Goal: Transaction & Acquisition: Purchase product/service

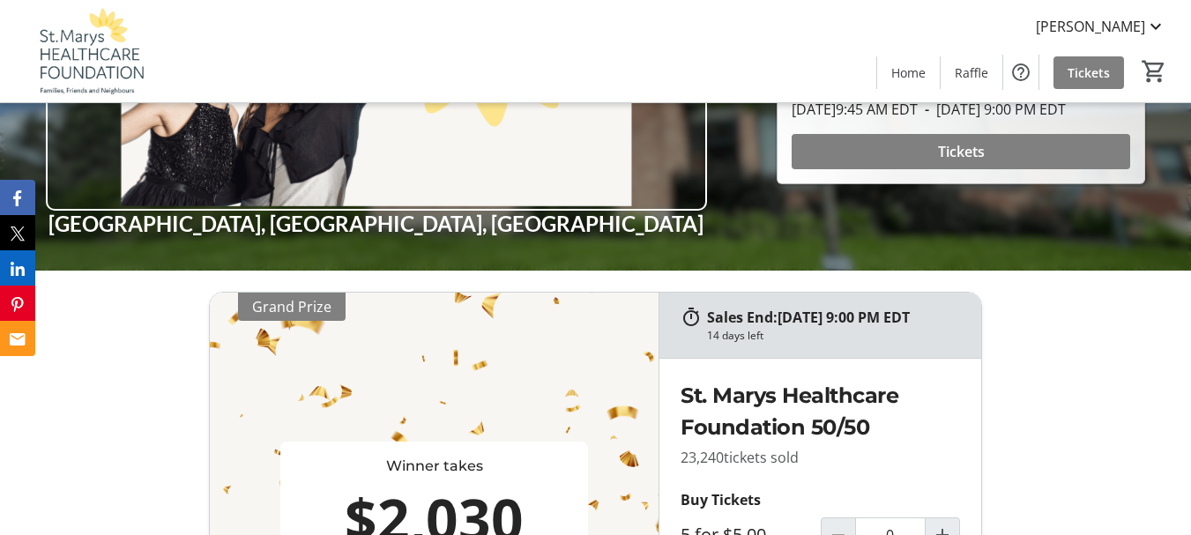
scroll to position [441, 0]
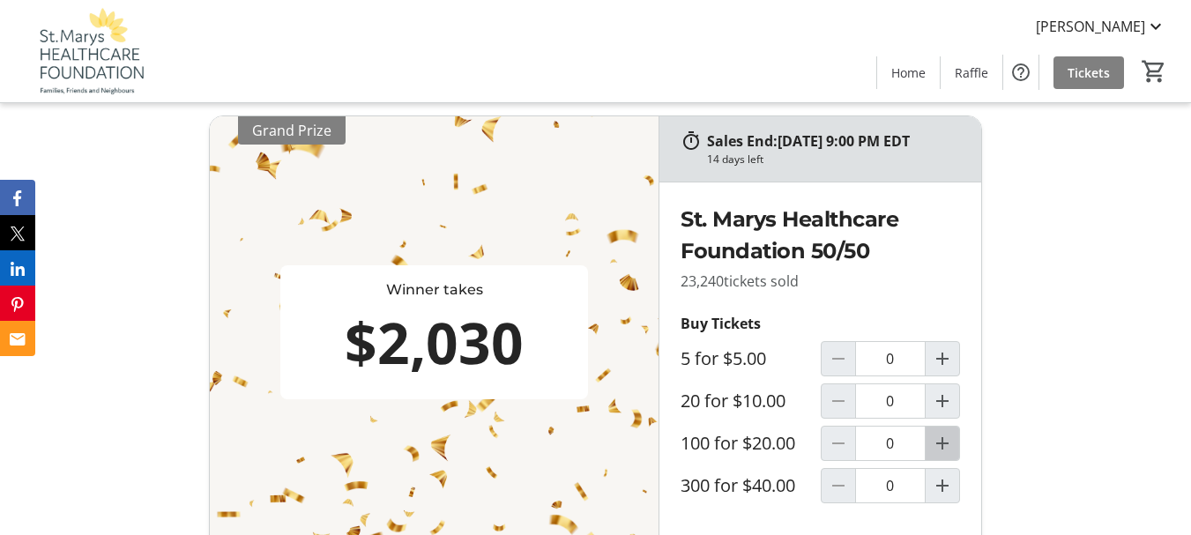
click at [940, 454] on mat-icon "Increment by one" at bounding box center [942, 443] width 21 height 21
type input "1"
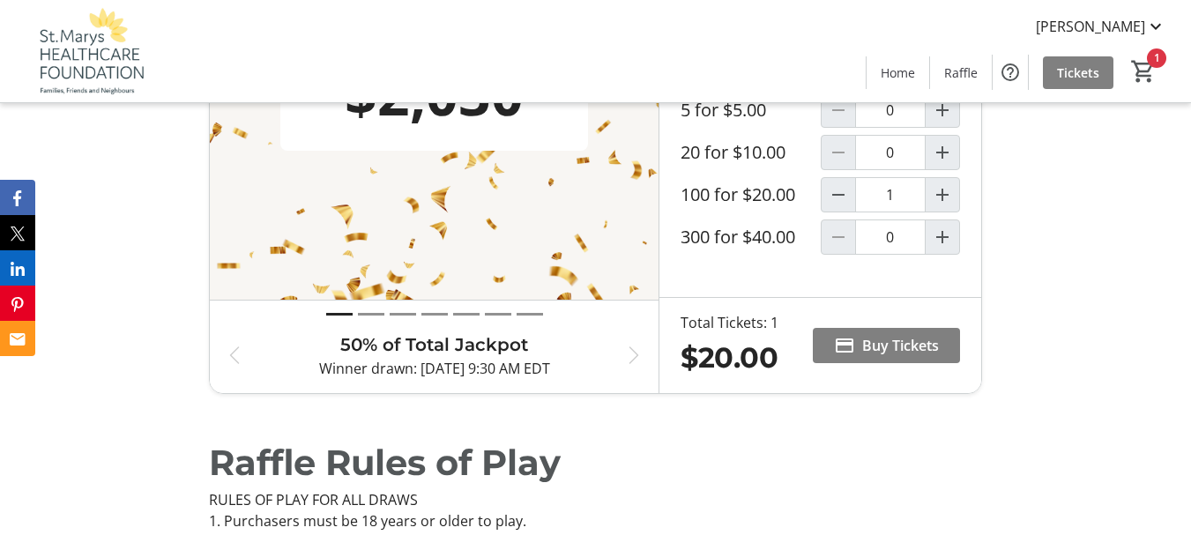
scroll to position [705, 0]
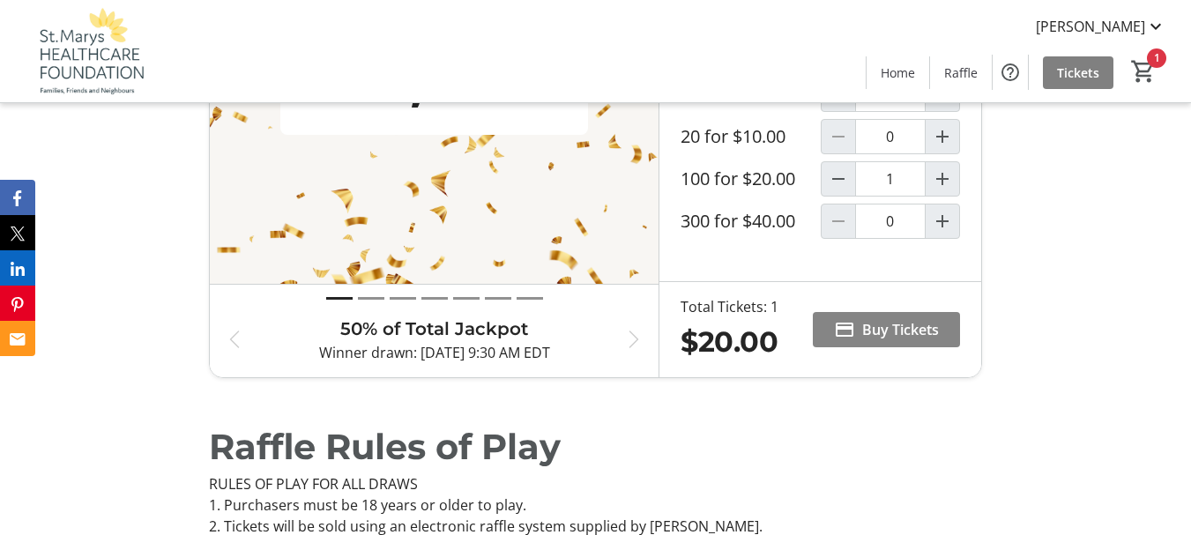
click at [888, 340] on span "Buy Tickets" at bounding box center [900, 329] width 77 height 21
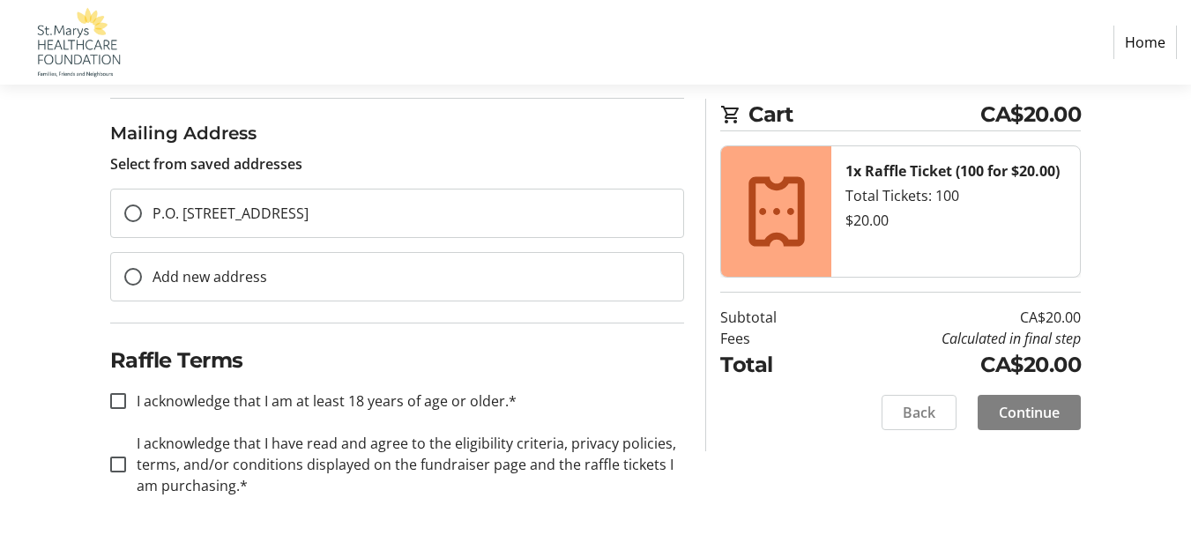
scroll to position [556, 0]
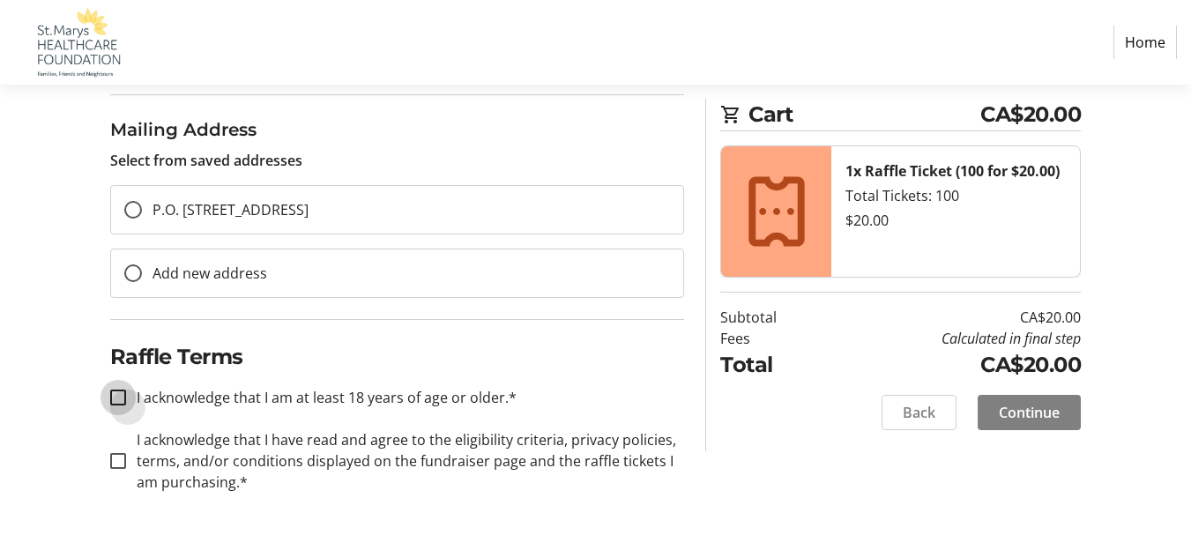
click at [115, 398] on input "I acknowledge that I am at least 18 years of age or older.*" at bounding box center [118, 398] width 16 height 16
checkbox input "true"
click at [121, 464] on input "I acknowledge that I have read and agree to the eligibility criteria, privacy p…" at bounding box center [118, 461] width 16 height 16
checkbox input "true"
click at [1037, 416] on span "Continue" at bounding box center [1029, 412] width 61 height 21
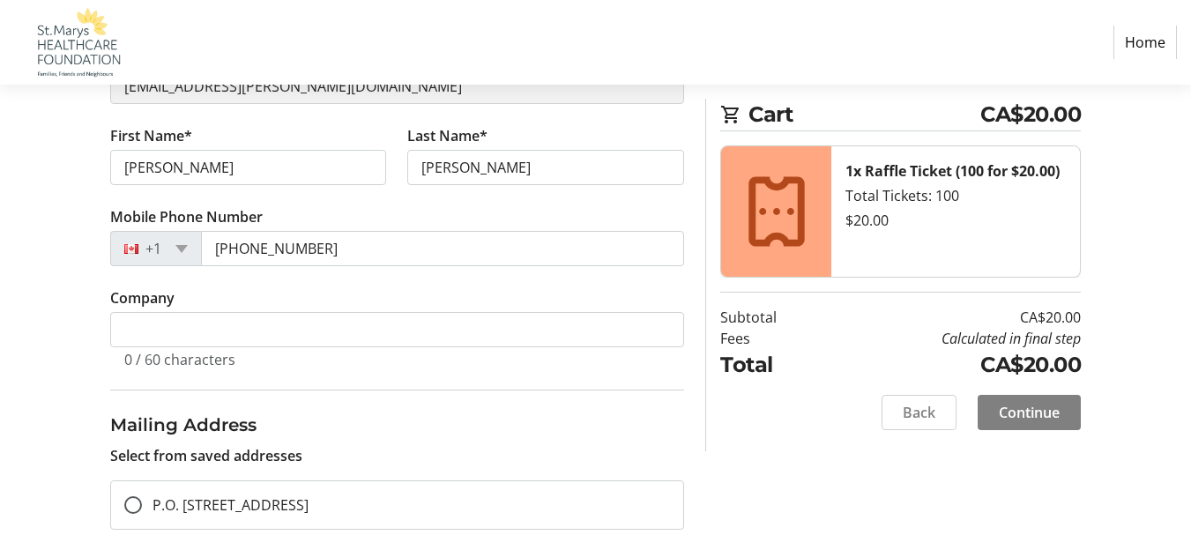
scroll to position [292, 0]
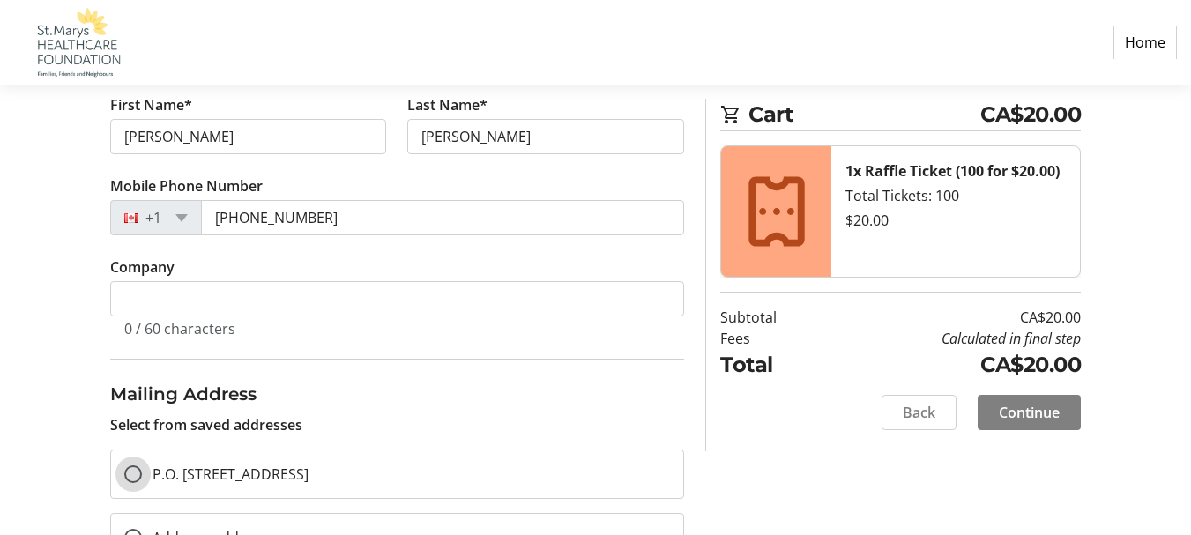
click at [128, 470] on input "P.O. [STREET_ADDRESS]" at bounding box center [133, 474] width 18 height 18
radio input "true"
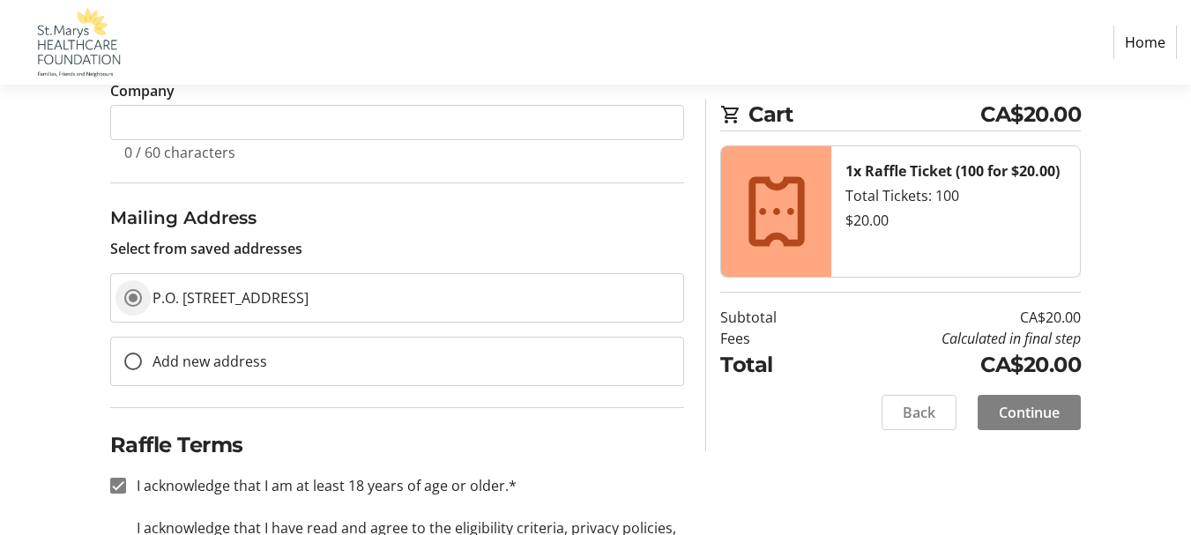
scroll to position [556, 0]
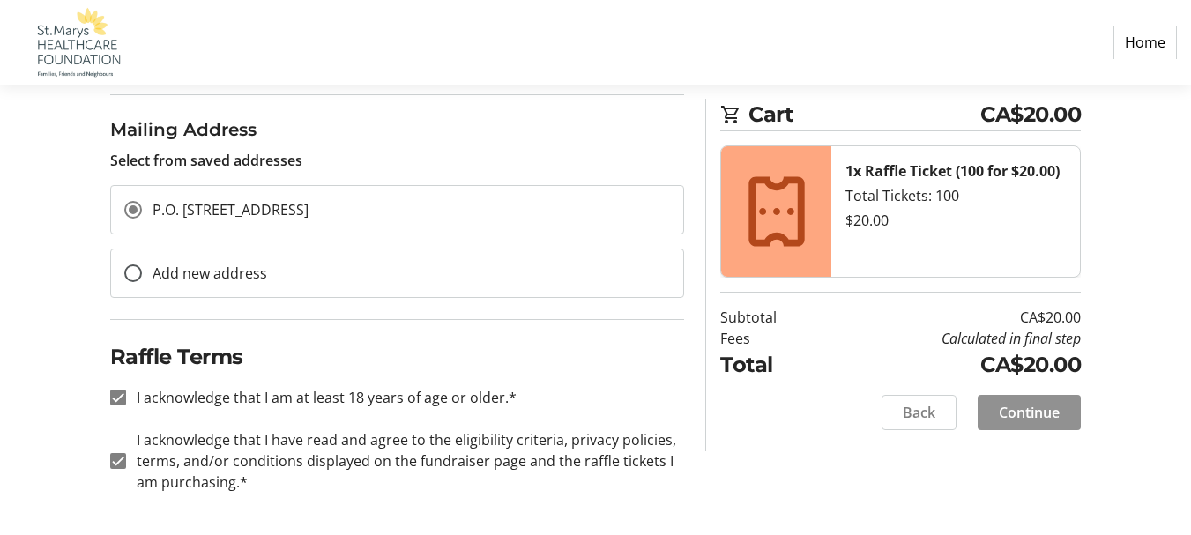
click at [1030, 414] on span "Continue" at bounding box center [1029, 412] width 61 height 21
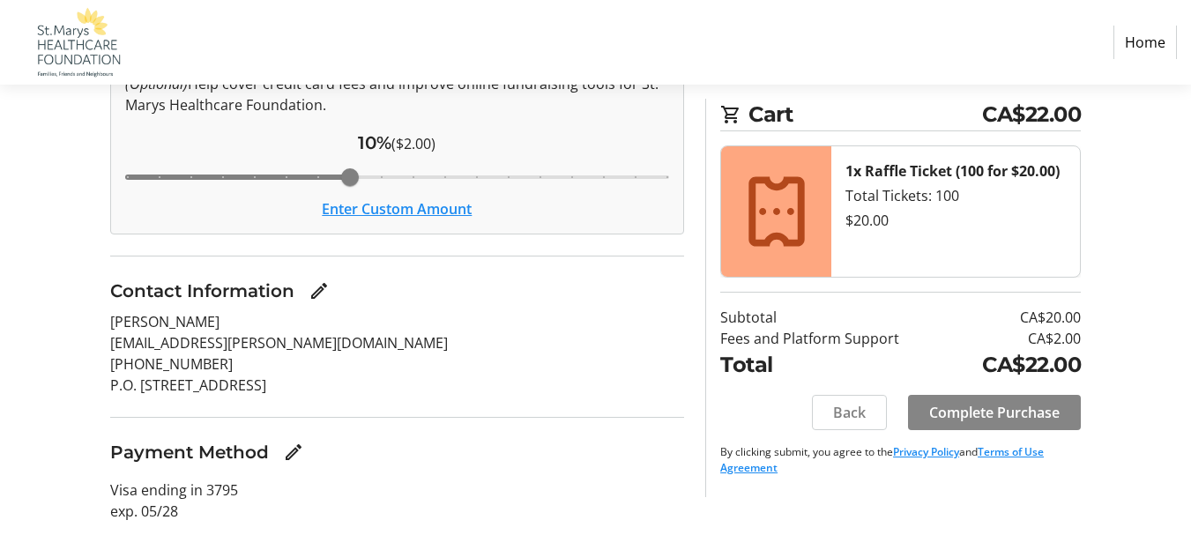
scroll to position [256, 0]
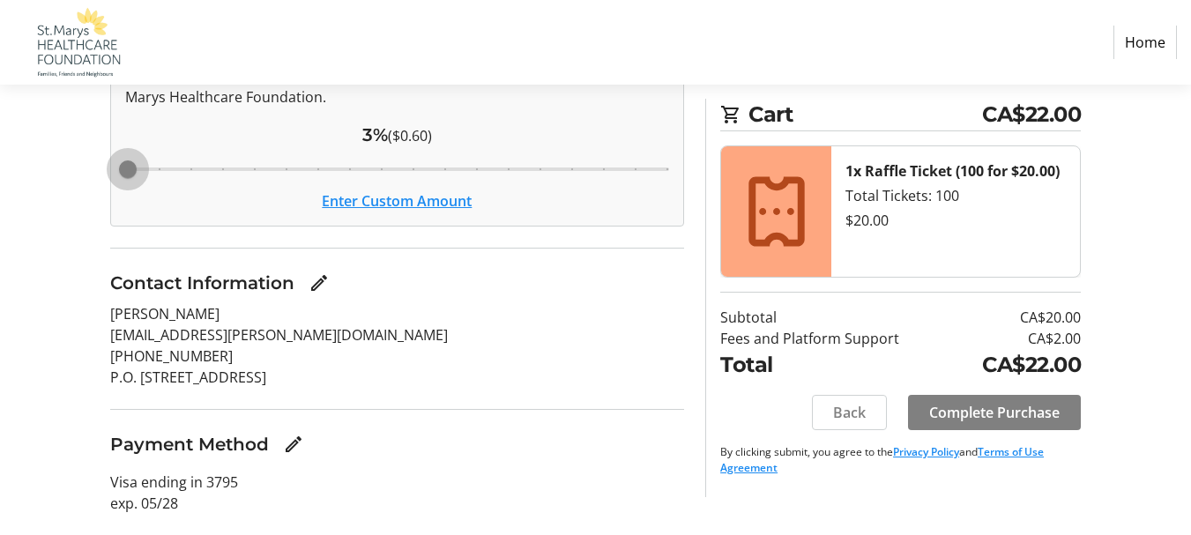
drag, startPoint x: 351, startPoint y: 167, endPoint x: 134, endPoint y: 166, distance: 216.8
type input "3"
click at [134, 166] on input "Cover fees percentage" at bounding box center [398, 169] width 582 height 39
drag, startPoint x: 134, startPoint y: 166, endPoint x: 108, endPoint y: 170, distance: 26.8
click at [108, 170] on input "Cover fees percentage" at bounding box center [398, 169] width 582 height 39
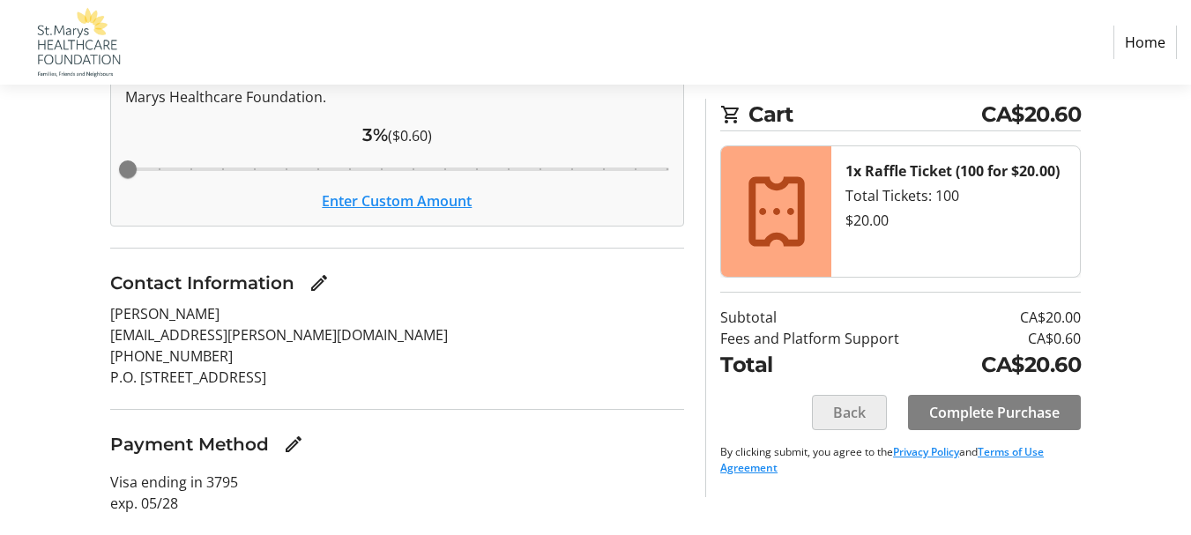
click at [844, 408] on span "Back" at bounding box center [849, 412] width 33 height 21
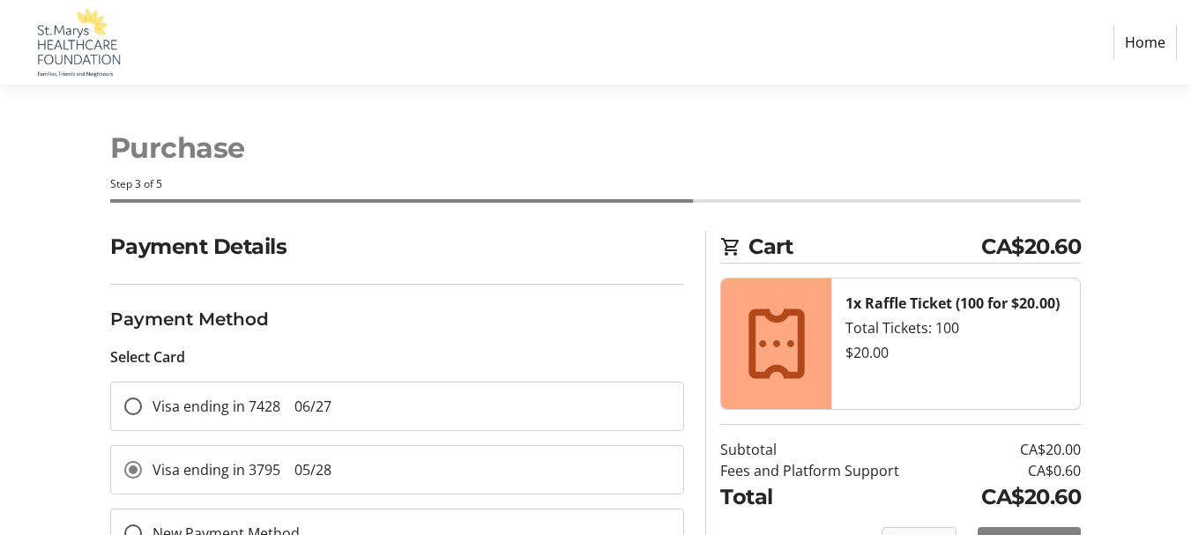
scroll to position [58, 0]
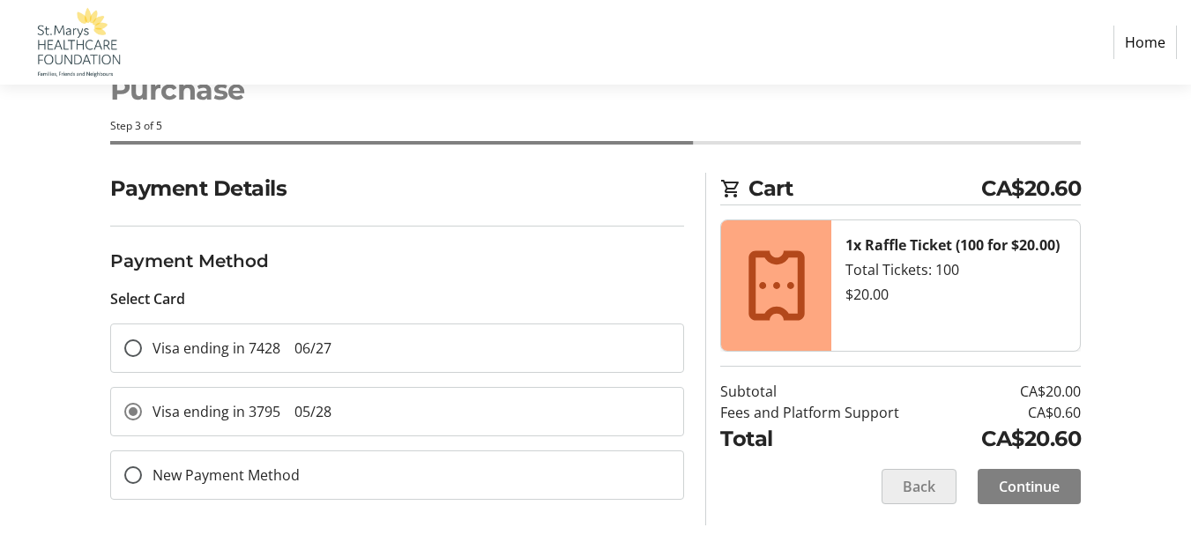
click at [905, 484] on span "Back" at bounding box center [919, 486] width 33 height 21
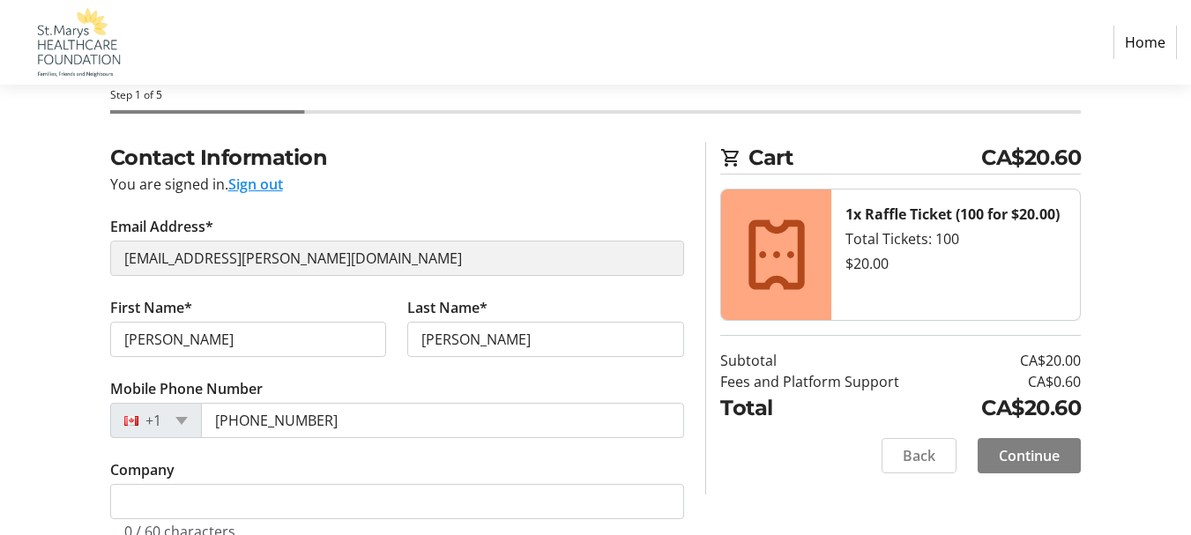
scroll to position [88, 0]
click at [260, 182] on button "Sign out" at bounding box center [255, 185] width 55 height 21
select select "ON"
select select "CA"
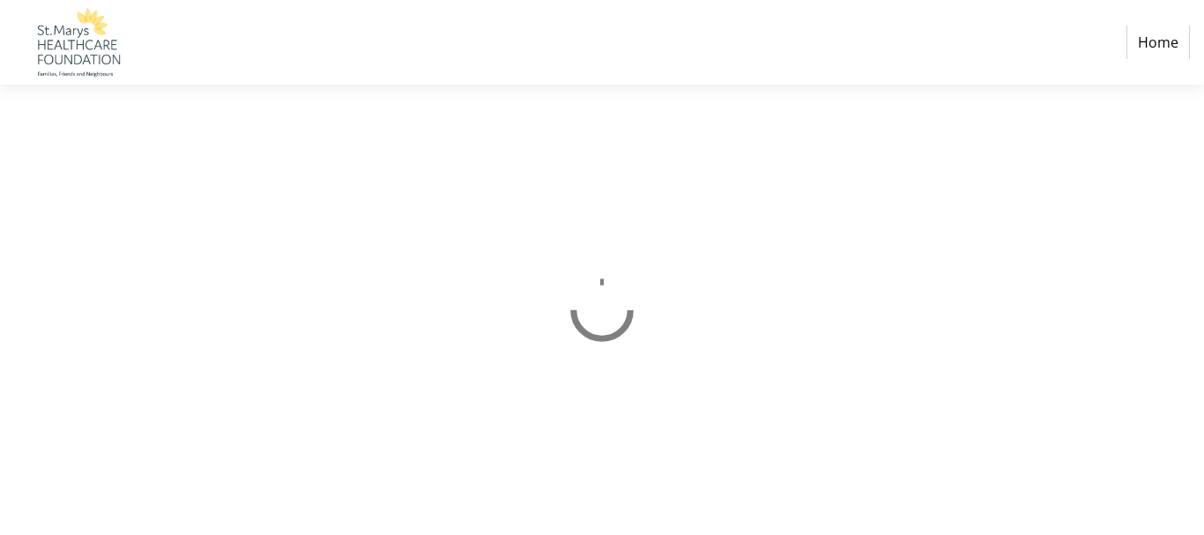
select select "CA"
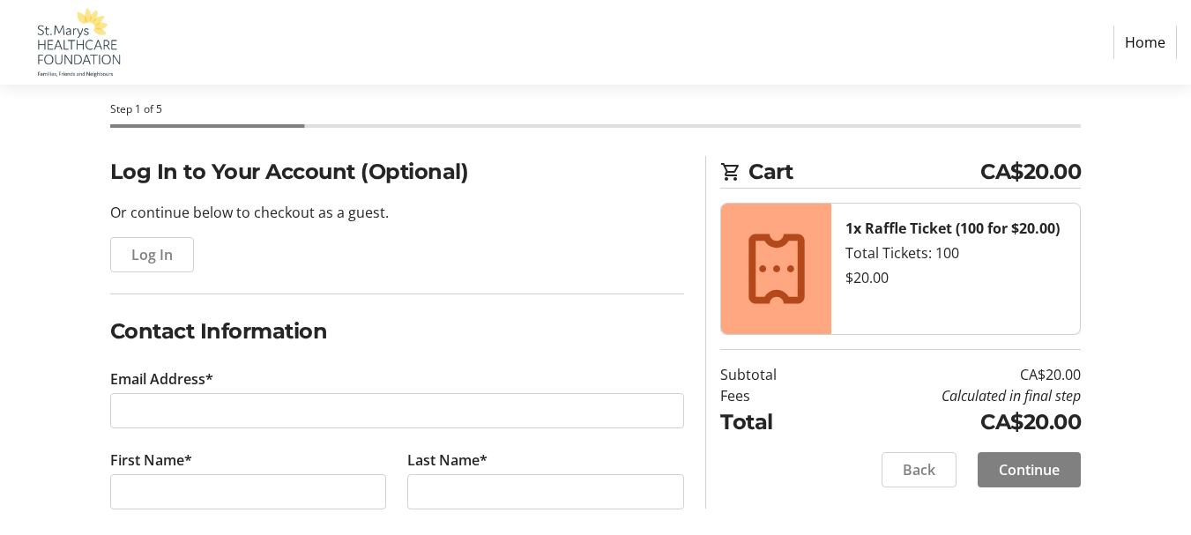
scroll to position [176, 0]
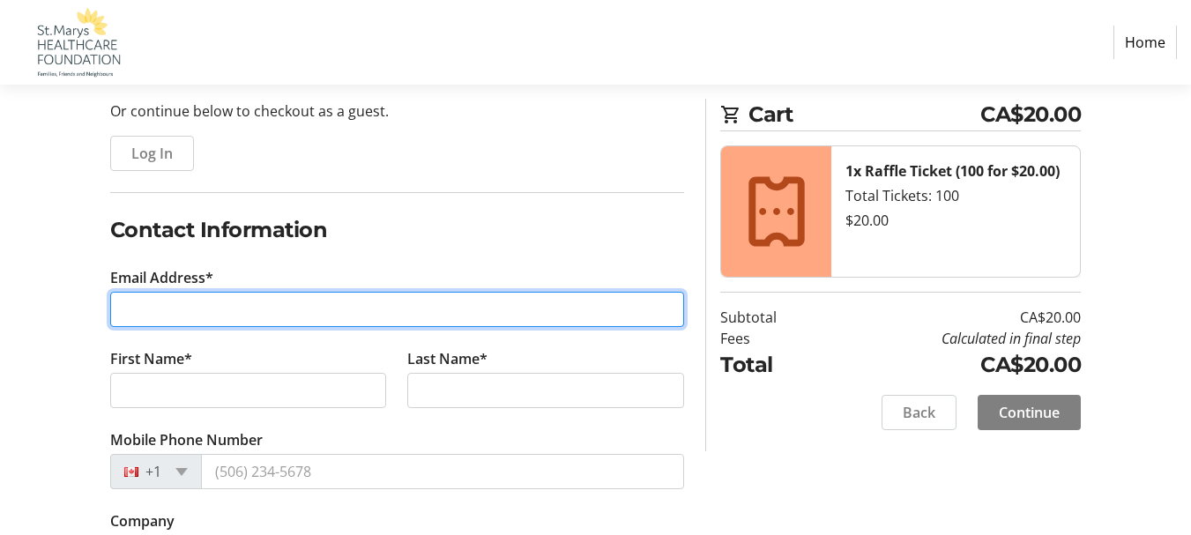
click at [223, 304] on input "Email Address*" at bounding box center [397, 309] width 575 height 35
type input "[EMAIL_ADDRESS][PERSON_NAME][DOMAIN_NAME]"
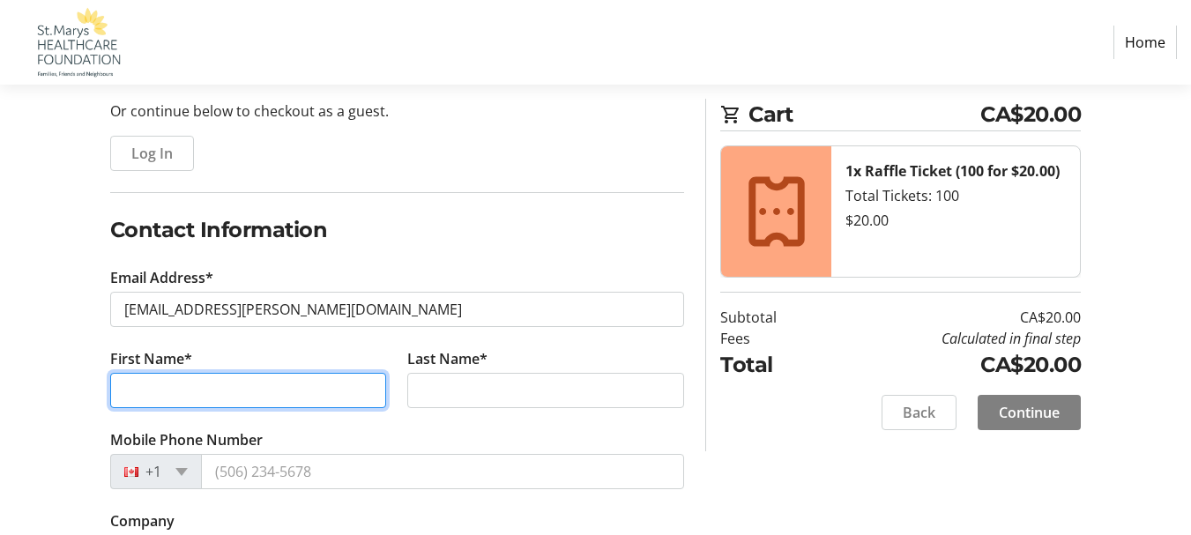
type input "[PERSON_NAME]"
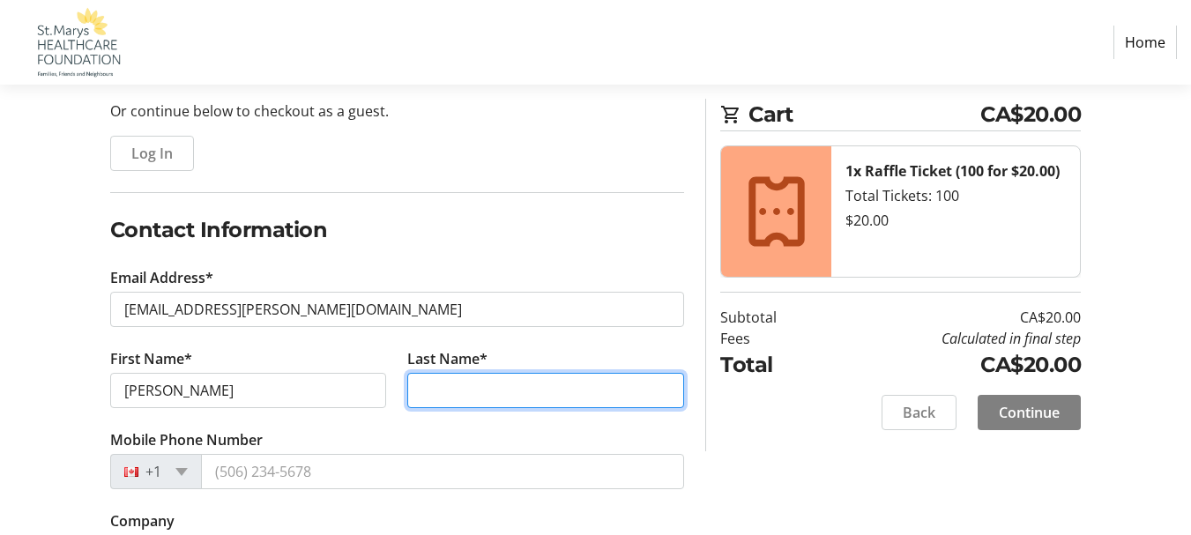
type input "[PERSON_NAME]"
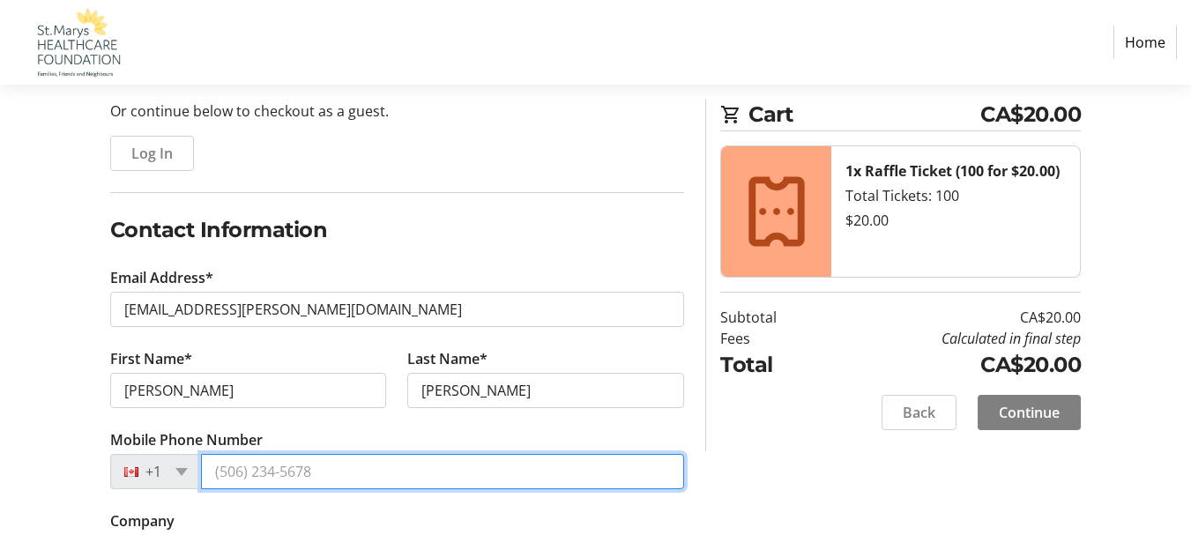
type input "[PHONE_NUMBER]"
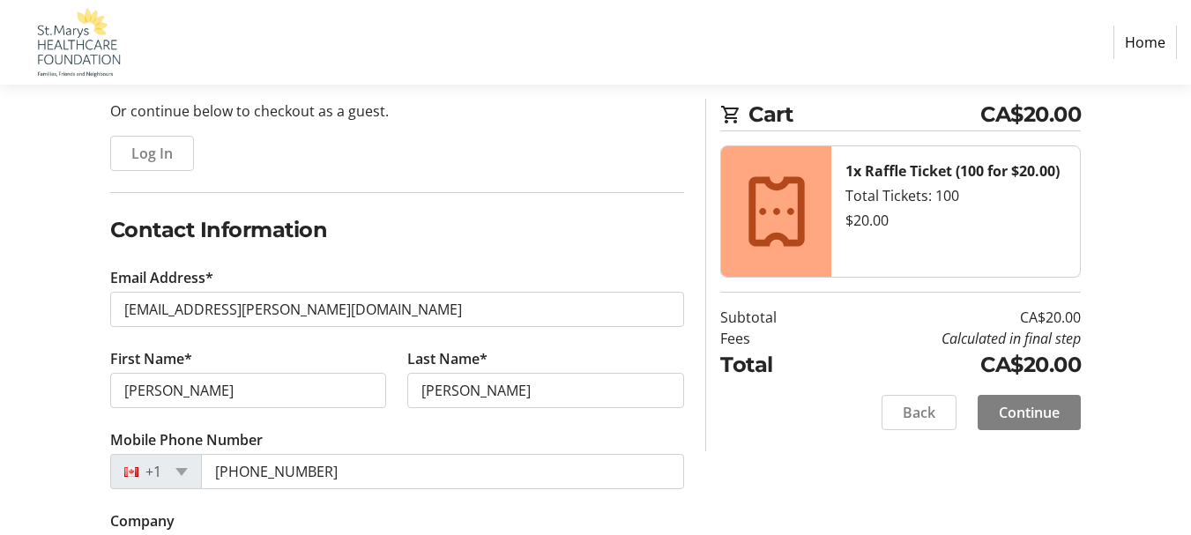
type input "[STREET_ADDRESS] Box 2053"
type input "P.O. Box 2053"
type input "St. Marys"
select select "ON"
type input "N4X 1C3"
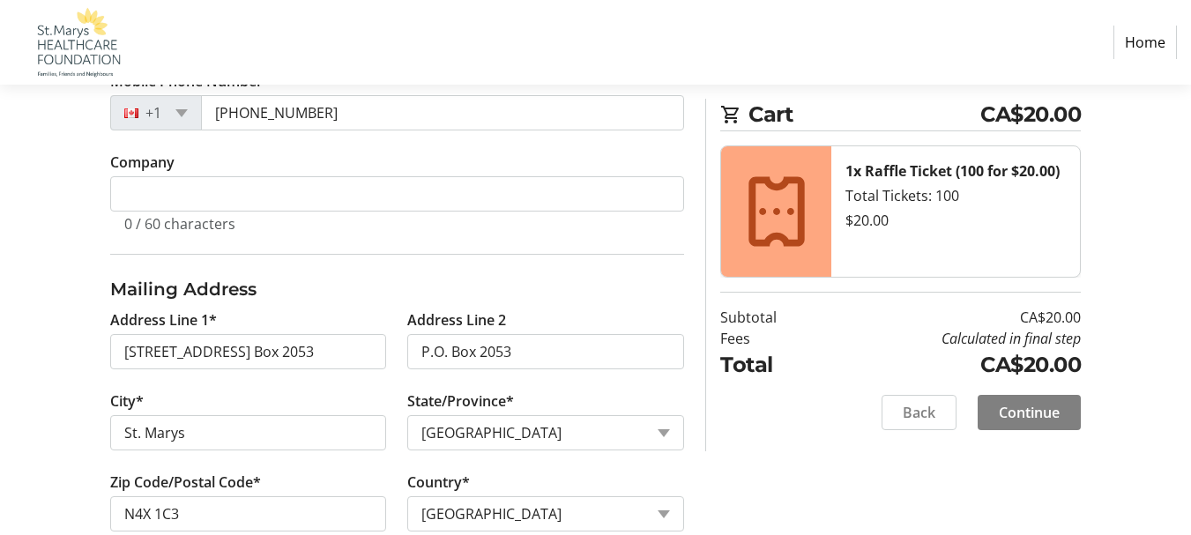
scroll to position [769, 0]
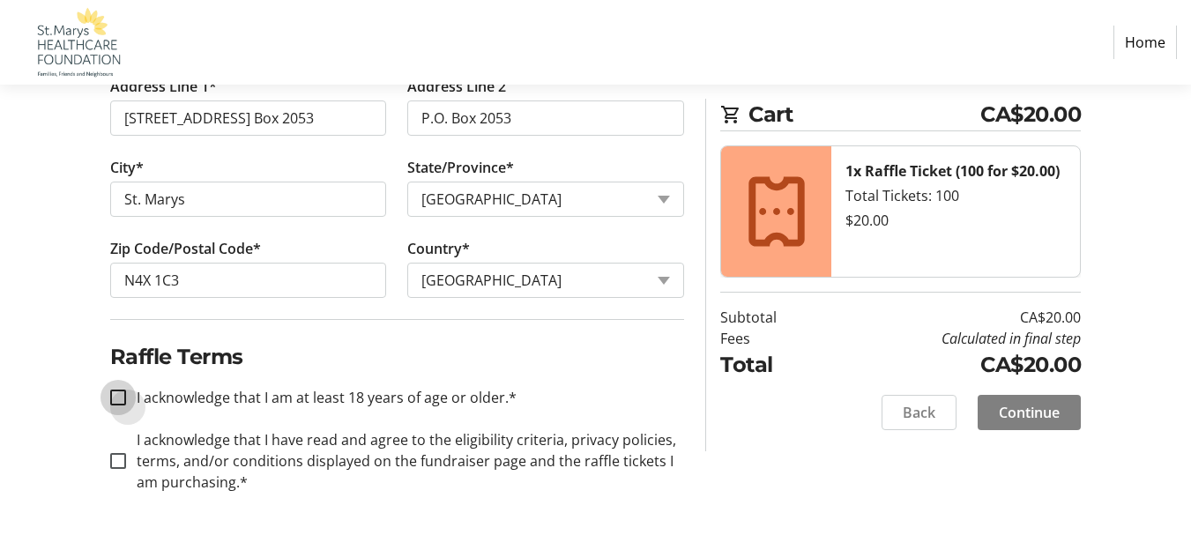
click at [125, 398] on input "I acknowledge that I am at least 18 years of age or older.*" at bounding box center [118, 398] width 16 height 16
checkbox input "true"
click at [120, 451] on div at bounding box center [118, 461] width 42 height 42
checkbox input "true"
click at [1044, 413] on span "Continue" at bounding box center [1029, 412] width 61 height 21
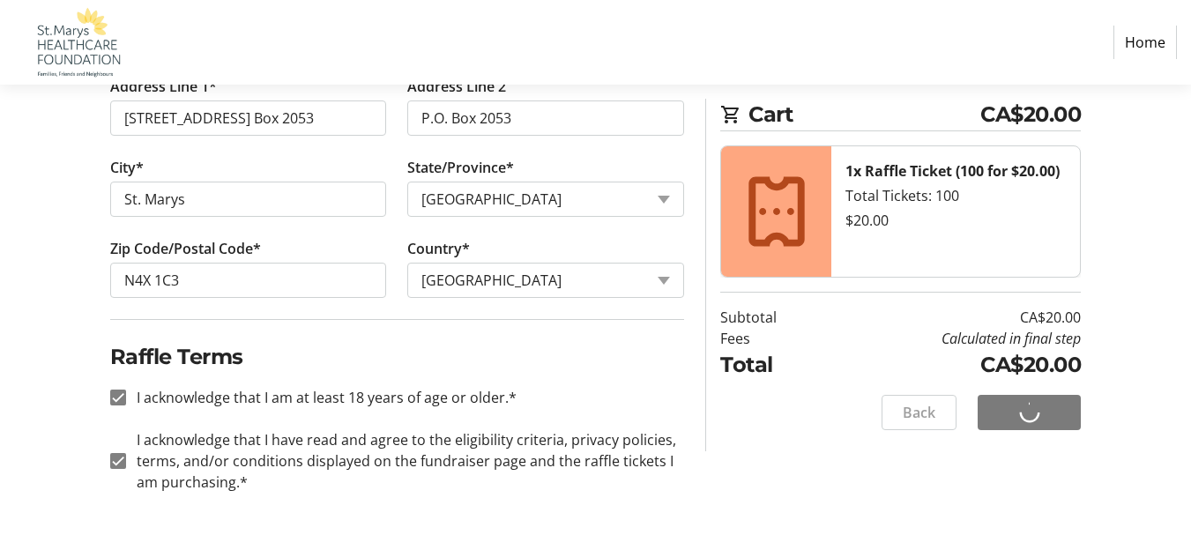
scroll to position [48, 0]
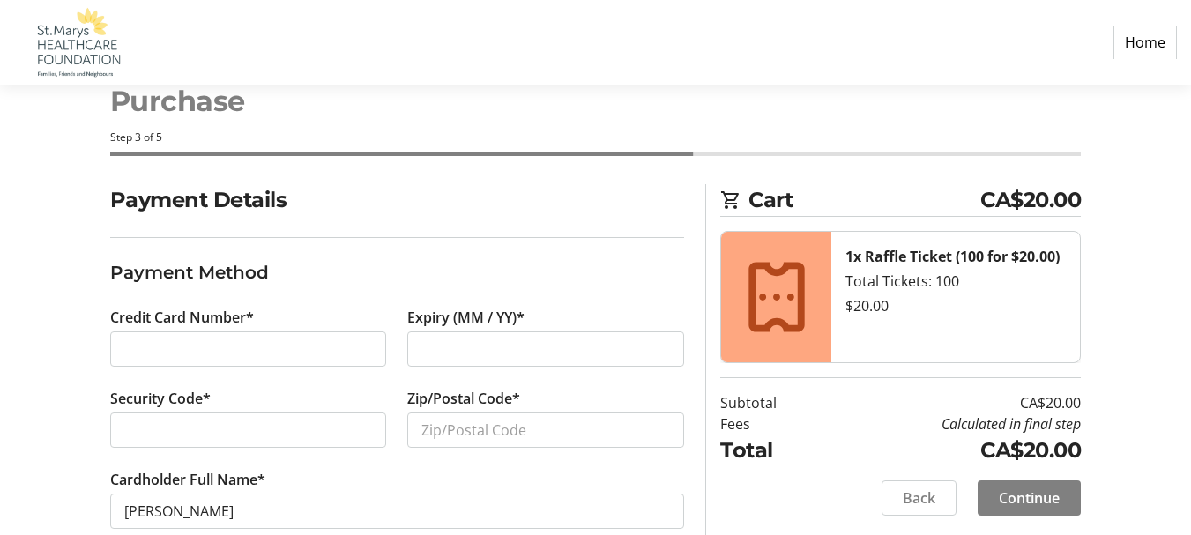
scroll to position [83, 0]
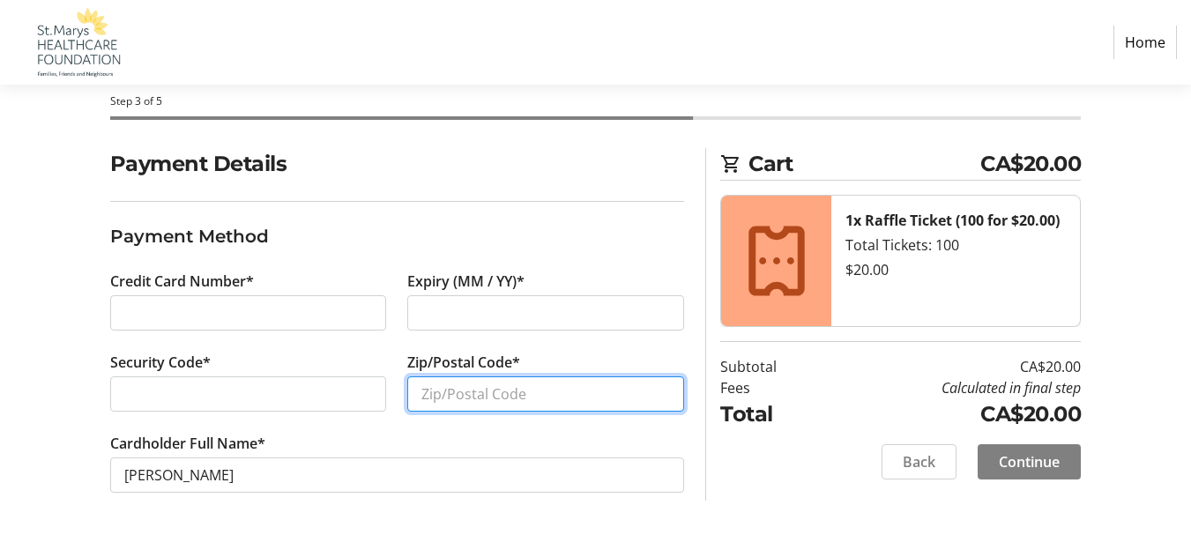
click at [475, 406] on input "Zip/Postal Code*" at bounding box center [545, 393] width 277 height 35
type input "n4x 1c3"
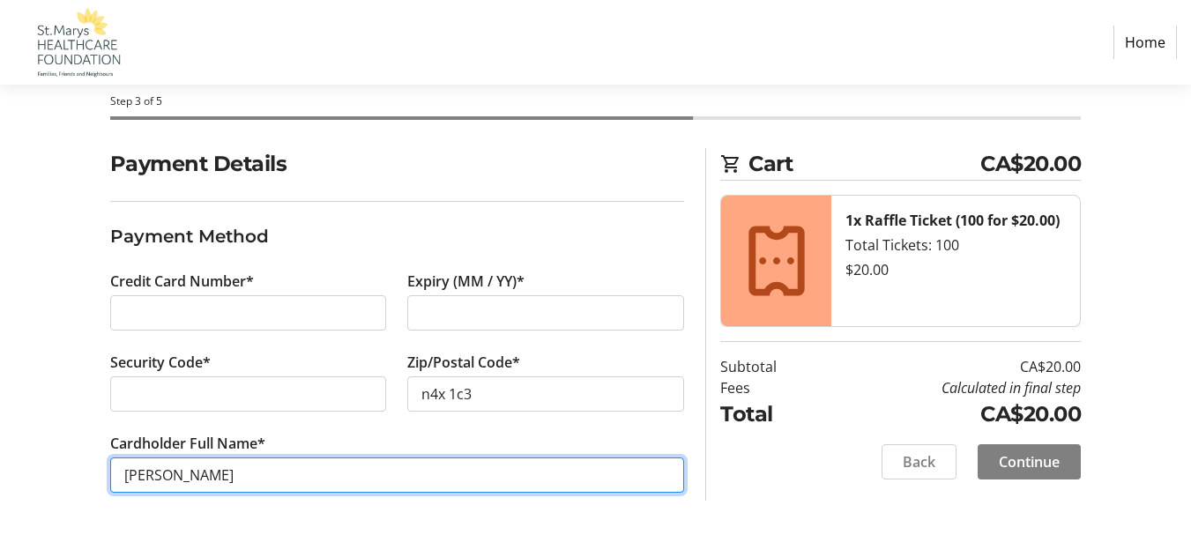
click at [293, 467] on input "[PERSON_NAME]" at bounding box center [397, 474] width 575 height 35
type input "[PERSON_NAME]"
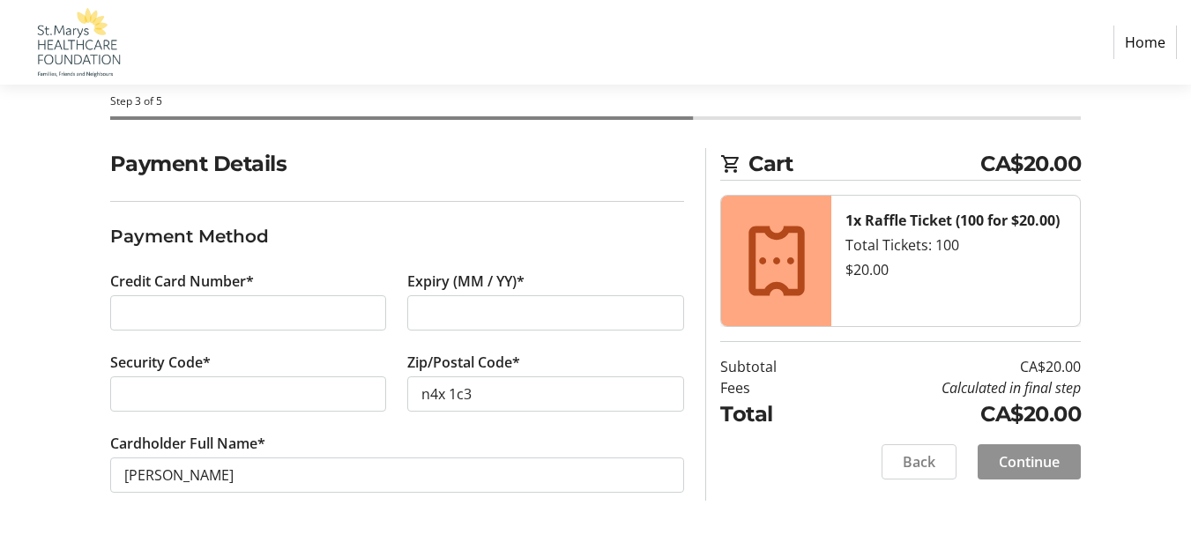
click at [1023, 464] on span "Continue" at bounding box center [1029, 461] width 61 height 21
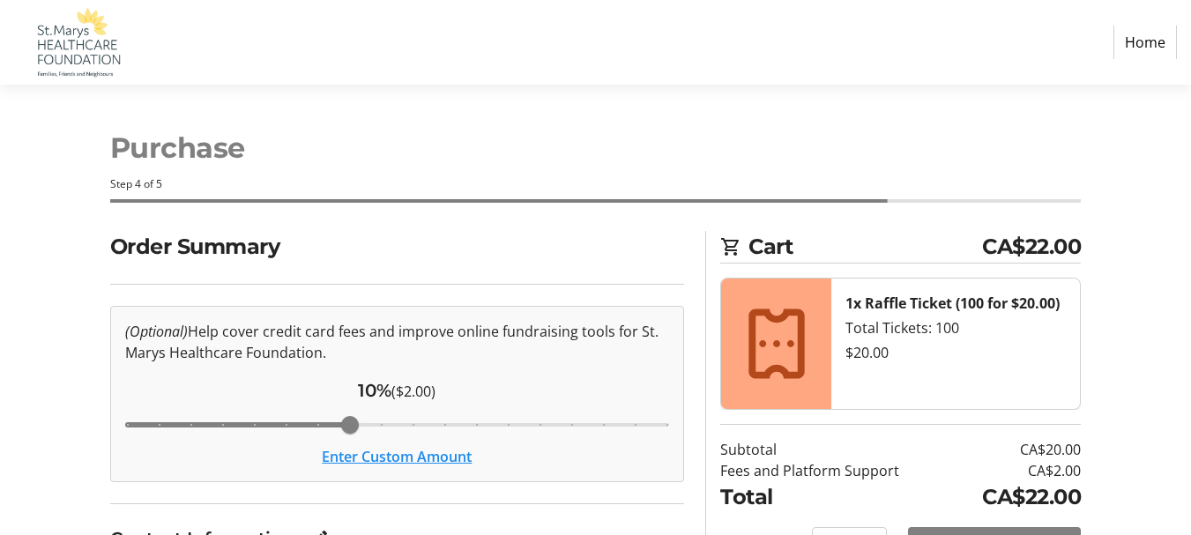
scroll to position [88, 0]
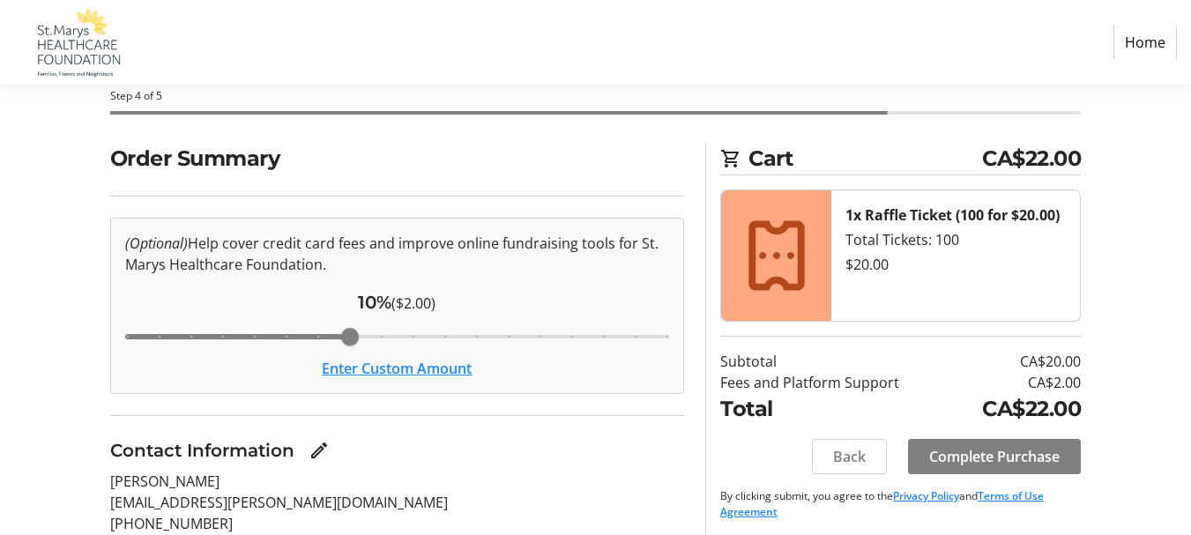
click at [413, 368] on button "Enter Custom Amount" at bounding box center [397, 368] width 150 height 21
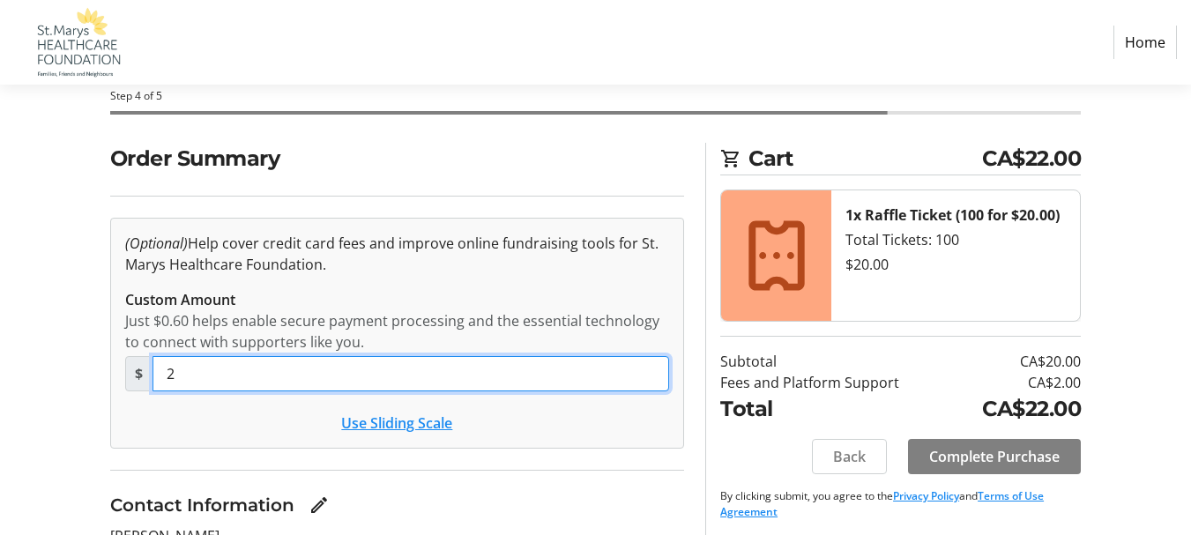
click at [228, 383] on input "2" at bounding box center [410, 373] width 517 height 35
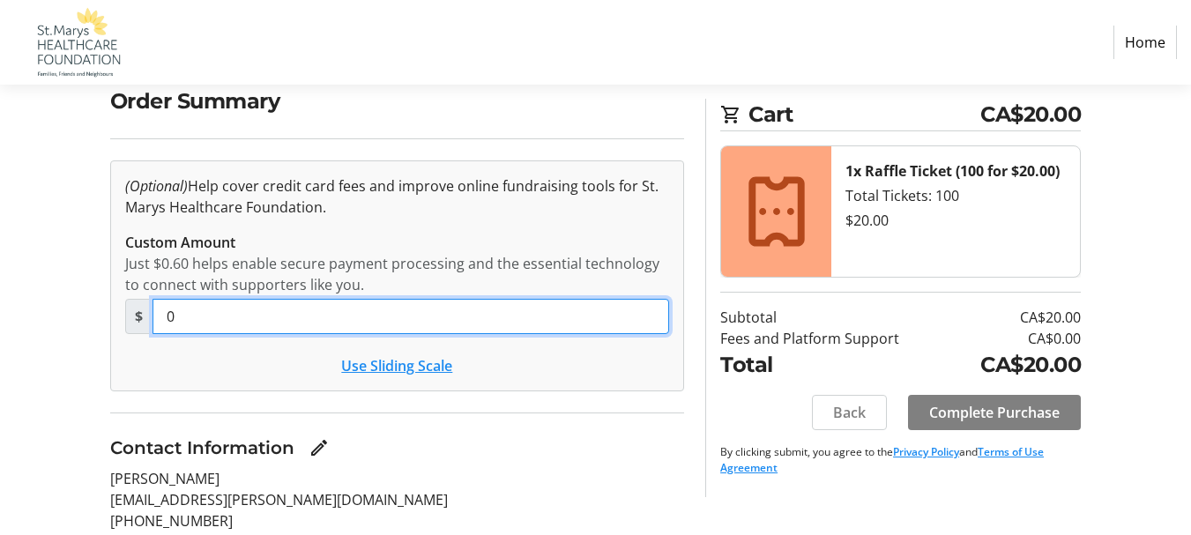
scroll to position [176, 0]
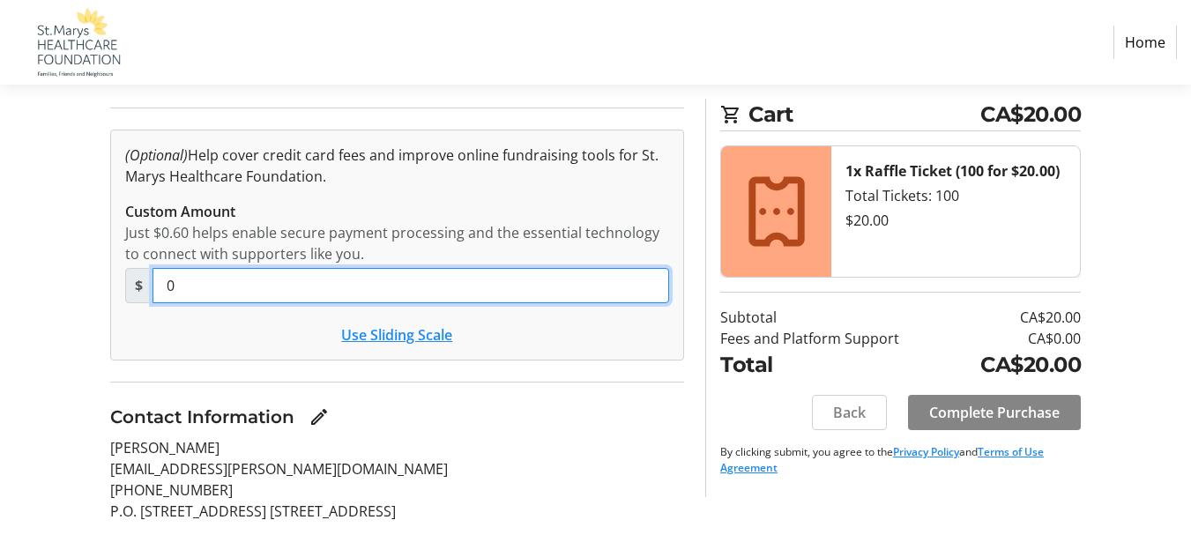
type input "0"
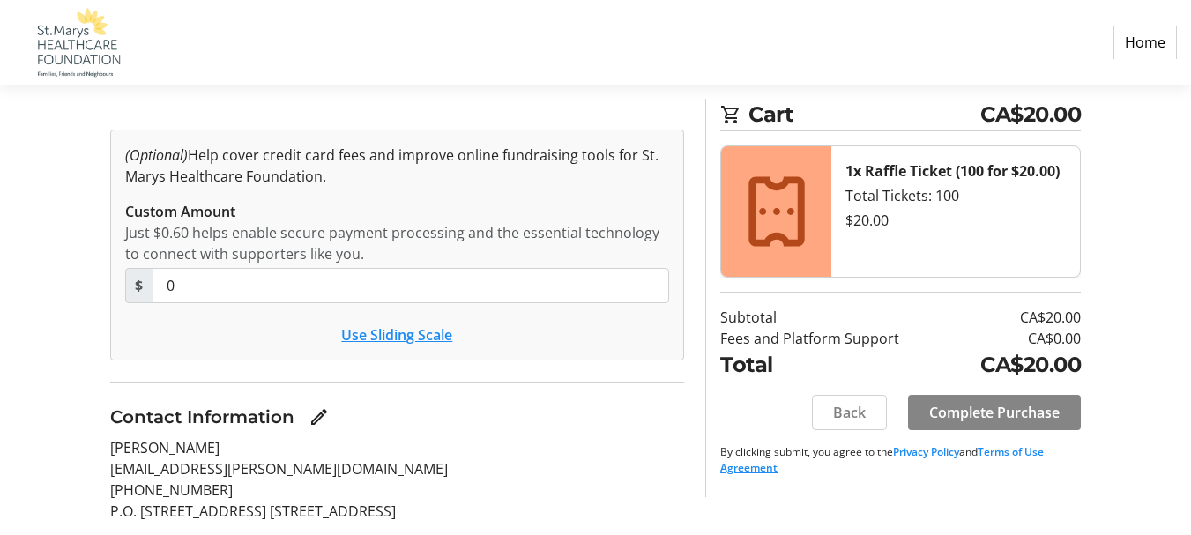
click at [1007, 408] on span "Complete Purchase" at bounding box center [994, 412] width 130 height 21
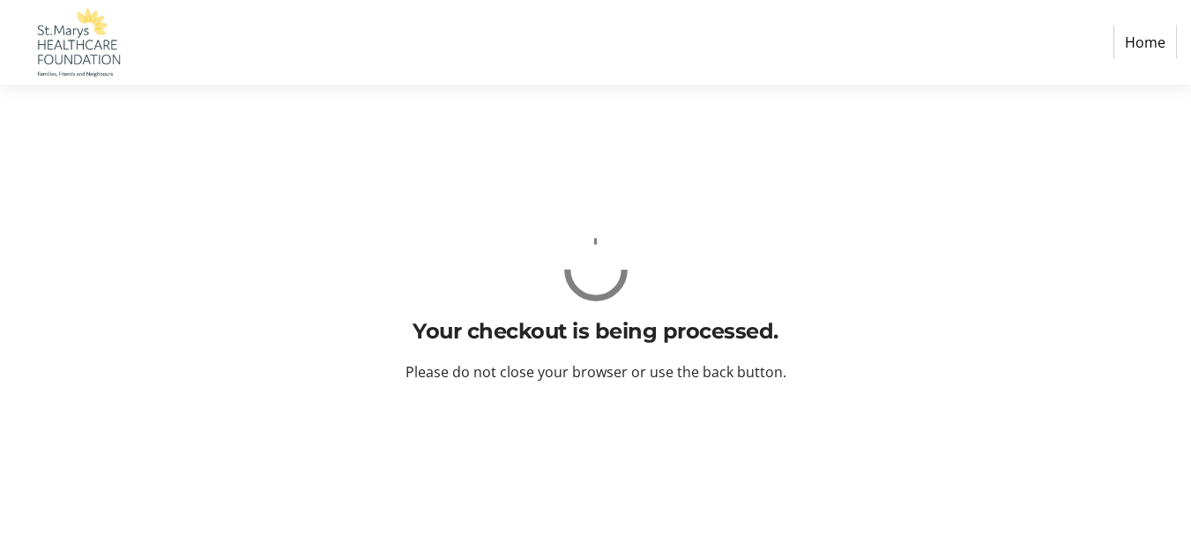
scroll to position [0, 0]
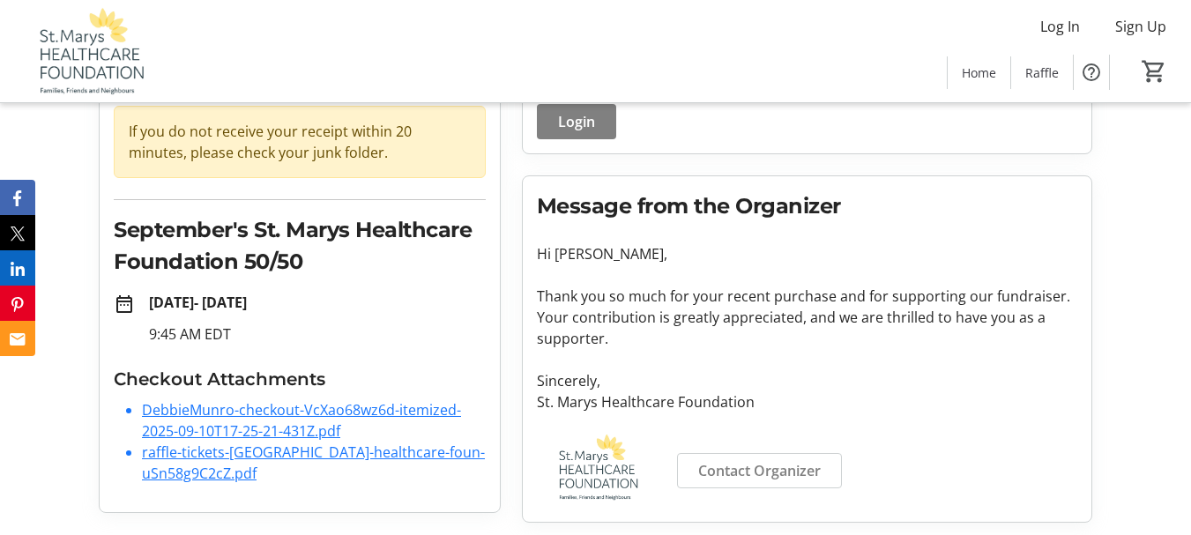
scroll to position [168, 0]
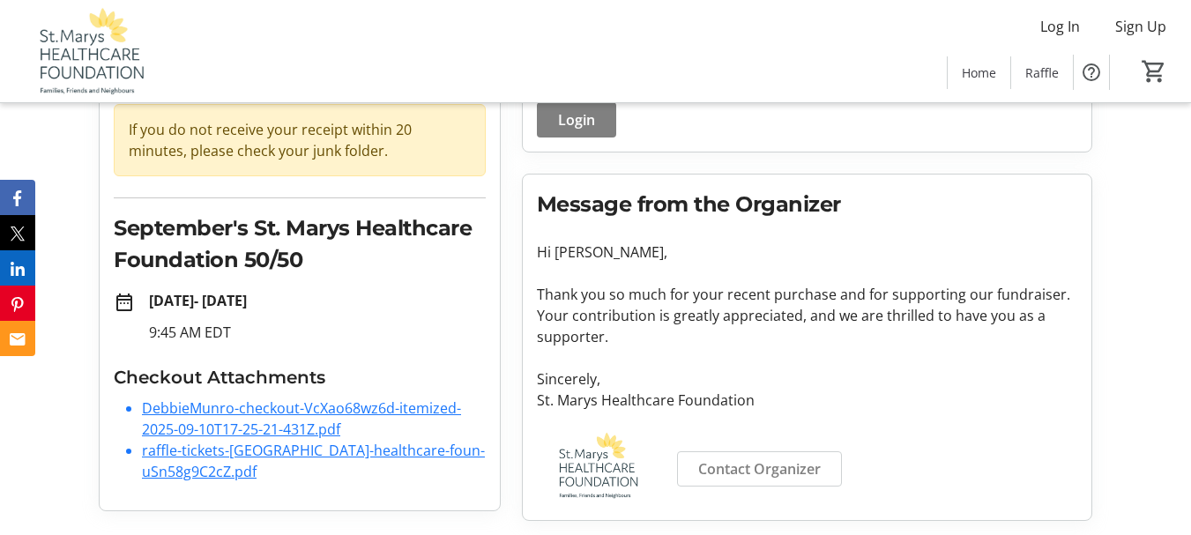
click at [215, 450] on link "raffle-tickets-[GEOGRAPHIC_DATA]-healthcare-foun-uSn58g9C2cZ.pdf" at bounding box center [313, 461] width 343 height 41
